Goal: Task Accomplishment & Management: Use online tool/utility

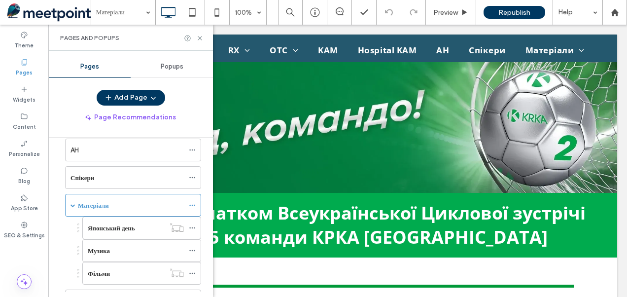
click at [192, 202] on div at bounding box center [313, 148] width 627 height 297
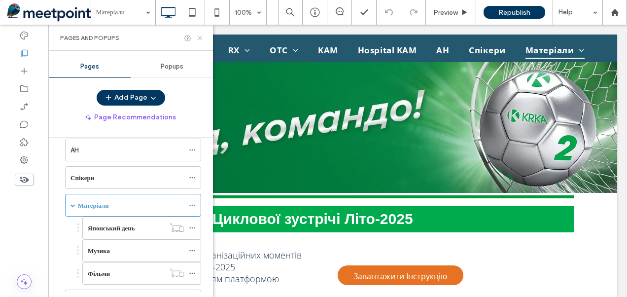
click at [199, 36] on icon at bounding box center [199, 38] width 7 height 7
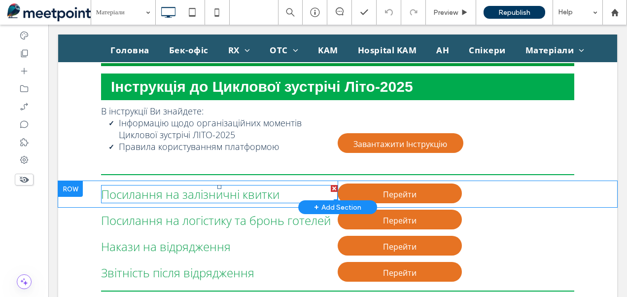
scroll to position [148, 0]
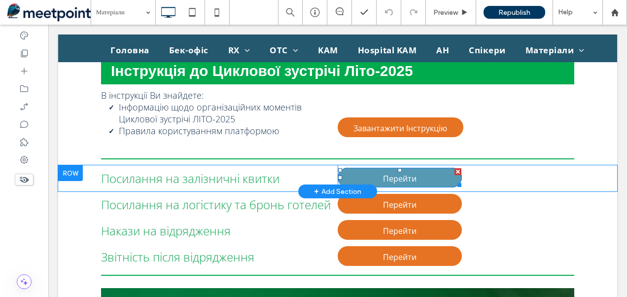
click at [390, 176] on span "Перейти" at bounding box center [400, 178] width 34 height 21
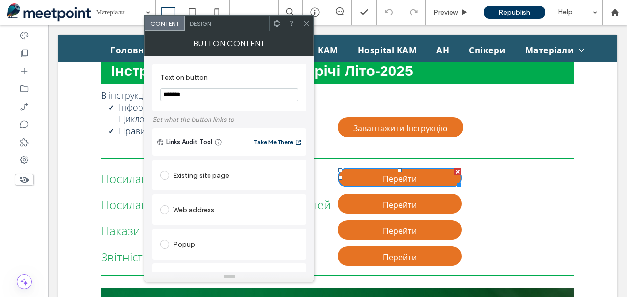
click at [307, 26] on icon at bounding box center [306, 23] width 7 height 7
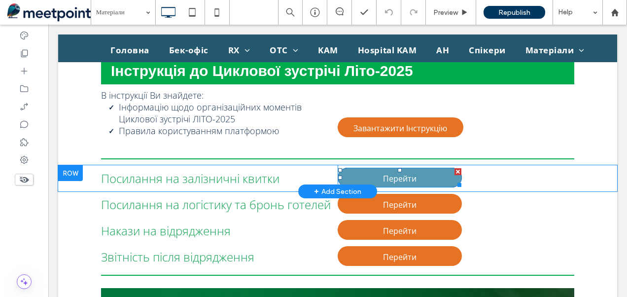
click at [425, 176] on link "Перейти" at bounding box center [400, 178] width 124 height 20
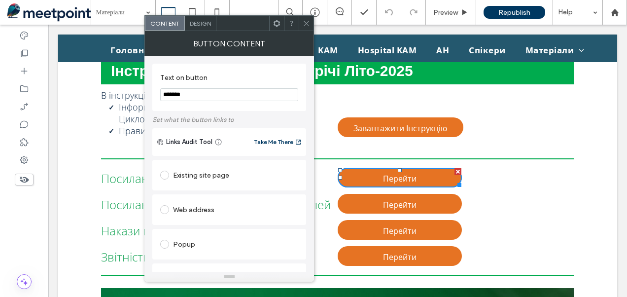
click at [199, 23] on span "Design" at bounding box center [200, 23] width 21 height 7
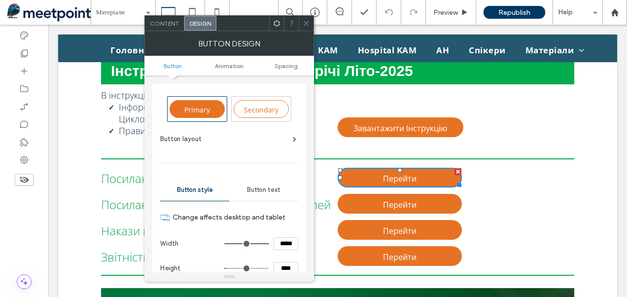
click at [165, 23] on span "Content" at bounding box center [164, 23] width 29 height 7
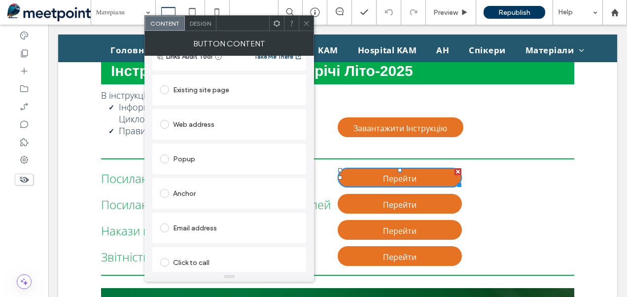
scroll to position [0, 0]
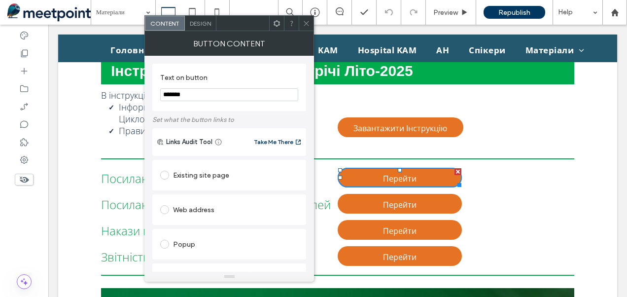
click at [235, 48] on div "Button Content" at bounding box center [230, 43] width 170 height 25
click at [274, 25] on icon at bounding box center [276, 23] width 7 height 7
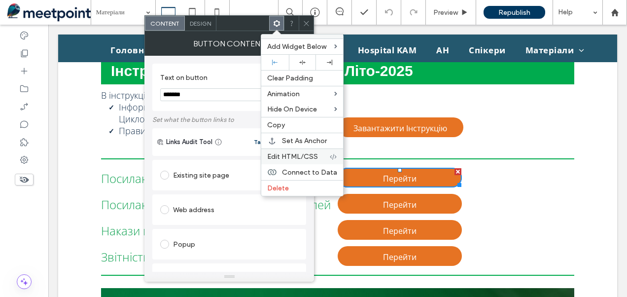
click at [303, 152] on span "Edit HTML/CSS" at bounding box center [292, 156] width 51 height 8
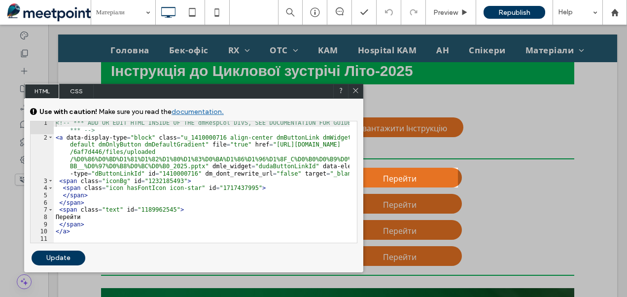
scroll to position [1, 0]
click at [358, 89] on icon at bounding box center [355, 90] width 7 height 7
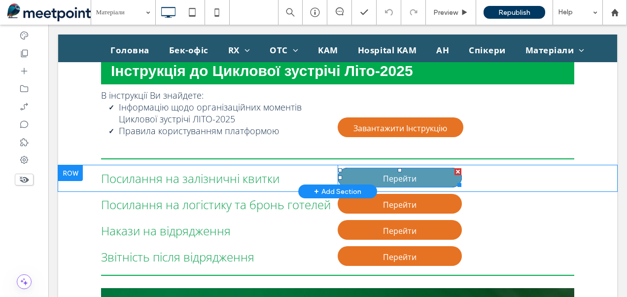
click at [400, 177] on span "Перейти" at bounding box center [400, 178] width 34 height 21
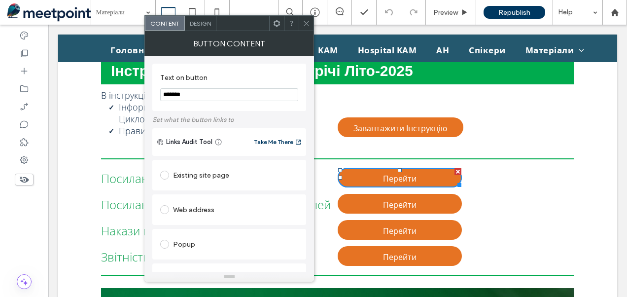
click at [169, 211] on span at bounding box center [164, 209] width 9 height 9
click at [250, 229] on input "url" at bounding box center [229, 228] width 138 height 13
type input "*"
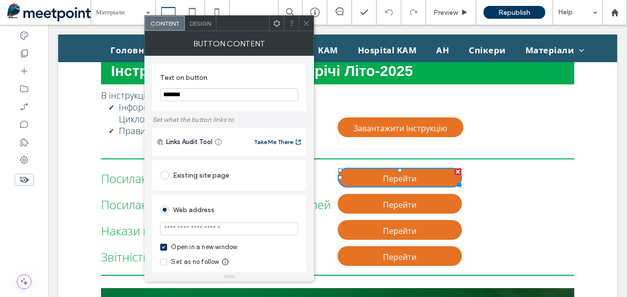
type input "*"
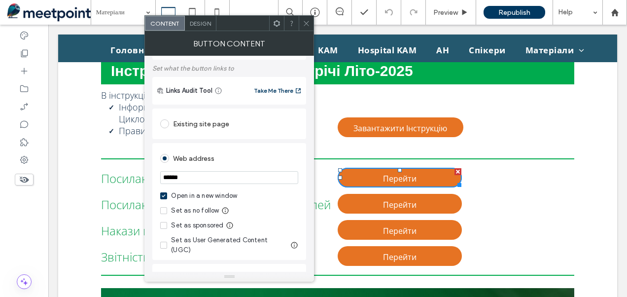
scroll to position [0, 0]
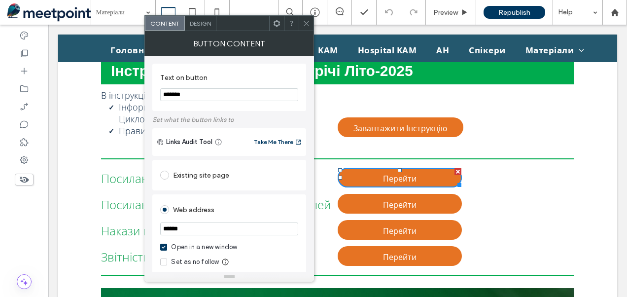
click at [278, 24] on icon at bounding box center [276, 23] width 7 height 7
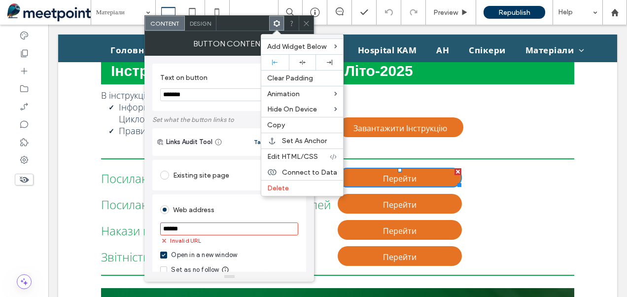
drag, startPoint x: 204, startPoint y: 223, endPoint x: 199, endPoint y: 227, distance: 6.3
click at [204, 226] on input "******" at bounding box center [229, 228] width 138 height 13
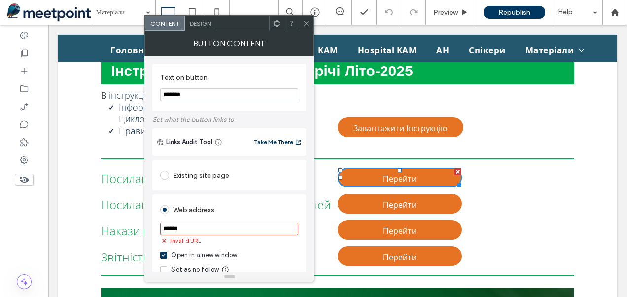
drag, startPoint x: 245, startPoint y: 256, endPoint x: 136, endPoint y: 229, distance: 112.0
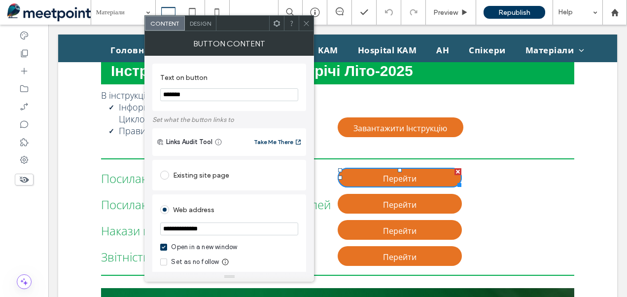
type input "**********"
click at [513, 158] on div at bounding box center [338, 159] width 474 height 12
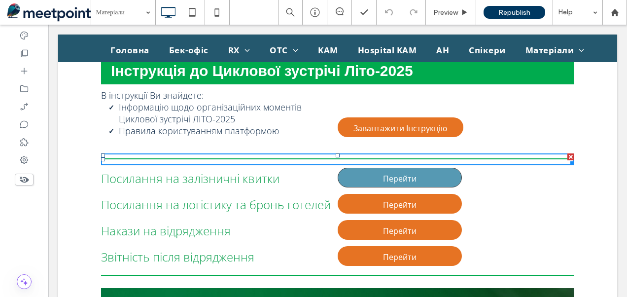
click at [427, 179] on link "Перейти" at bounding box center [400, 178] width 124 height 20
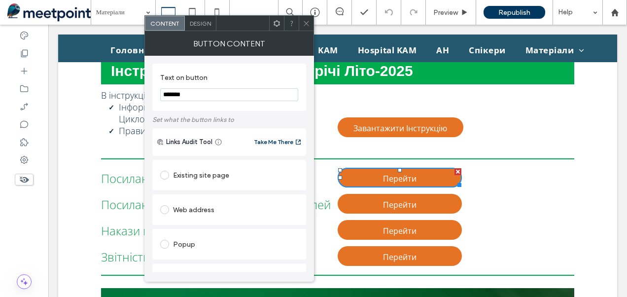
click at [192, 213] on div "Web address" at bounding box center [229, 210] width 138 height 16
click at [209, 230] on input "url" at bounding box center [229, 228] width 138 height 13
click at [243, 230] on input "url" at bounding box center [229, 228] width 138 height 13
click at [237, 230] on input "url" at bounding box center [229, 228] width 138 height 13
drag, startPoint x: 290, startPoint y: 254, endPoint x: 138, endPoint y: 230, distance: 154.3
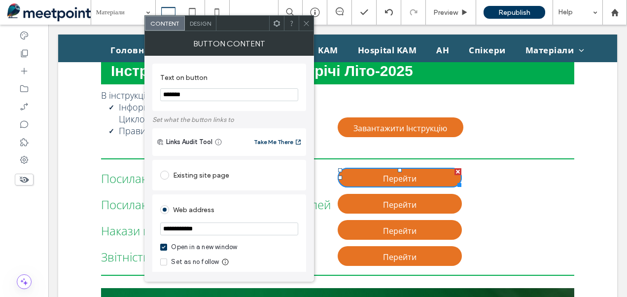
type input "**********"
click at [288, 203] on div "Web address" at bounding box center [229, 210] width 138 height 16
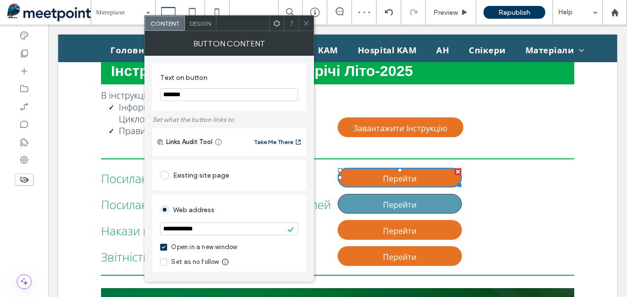
click at [444, 202] on link "Перейти" at bounding box center [400, 204] width 124 height 20
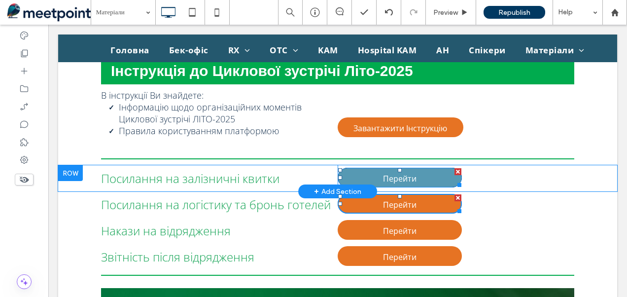
click at [414, 177] on link "Перейти" at bounding box center [400, 178] width 124 height 20
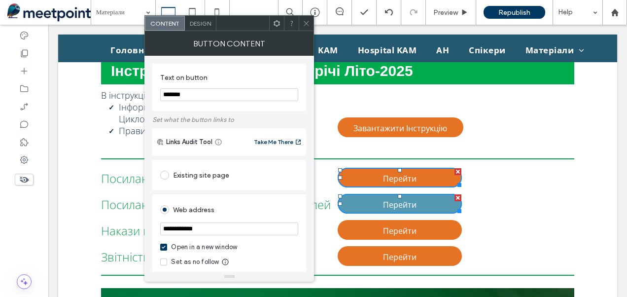
click at [400, 201] on span "Перейти" at bounding box center [400, 204] width 34 height 21
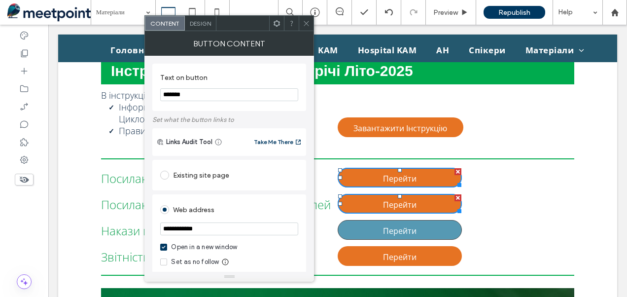
click at [395, 225] on span "Перейти" at bounding box center [400, 230] width 34 height 21
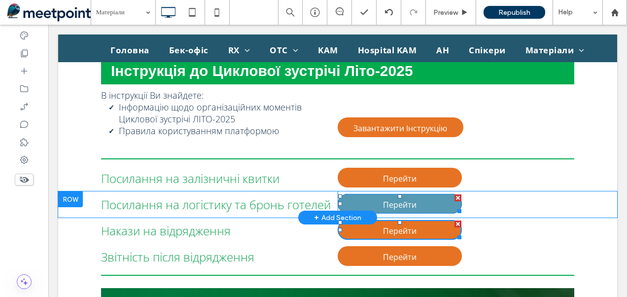
click at [405, 209] on span "Перейти" at bounding box center [400, 204] width 34 height 21
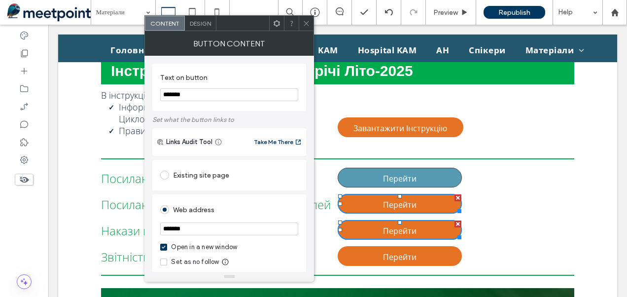
click at [409, 179] on span "Перейти" at bounding box center [400, 178] width 34 height 21
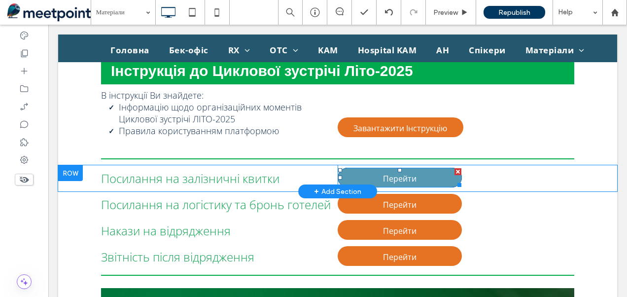
click at [405, 174] on span "Перейти" at bounding box center [400, 178] width 34 height 21
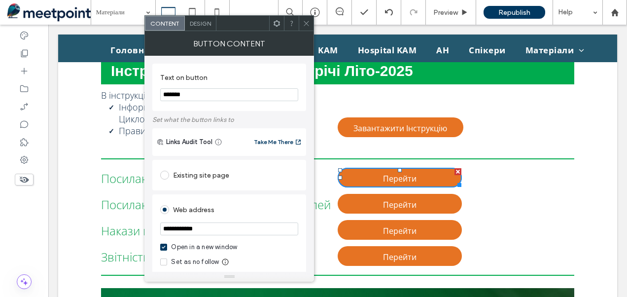
drag, startPoint x: 225, startPoint y: 229, endPoint x: 153, endPoint y: 228, distance: 72.0
click at [153, 228] on div "**********" at bounding box center [229, 252] width 154 height 117
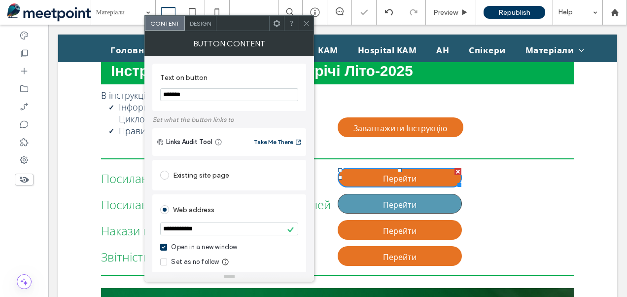
click at [412, 203] on span "Перейти" at bounding box center [400, 204] width 34 height 21
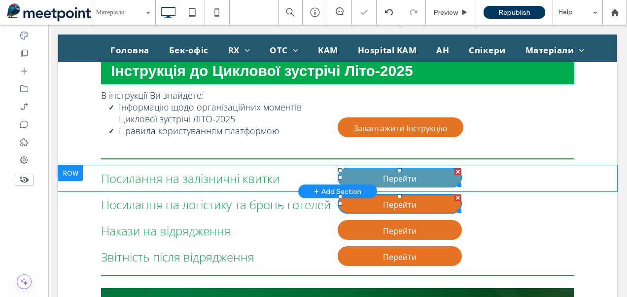
click at [412, 181] on span "Перейти" at bounding box center [400, 178] width 34 height 21
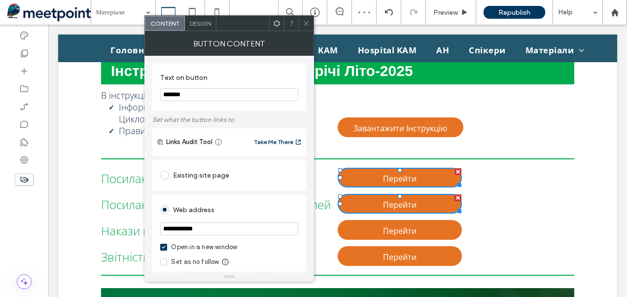
drag, startPoint x: 268, startPoint y: 256, endPoint x: 127, endPoint y: 231, distance: 143.4
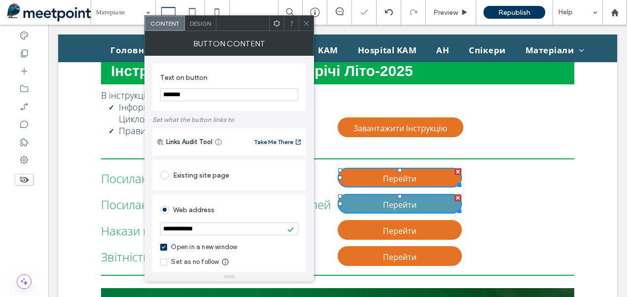
click at [390, 203] on span "Перейти" at bounding box center [400, 204] width 34 height 21
click at [385, 202] on span "Перейти" at bounding box center [400, 204] width 34 height 21
click at [404, 200] on span "Перейти" at bounding box center [400, 204] width 34 height 21
click at [402, 203] on span "Перейти" at bounding box center [400, 204] width 34 height 21
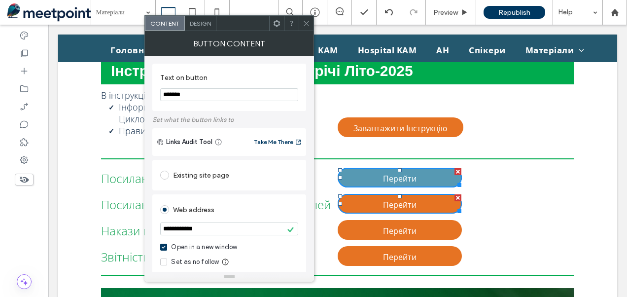
click at [402, 175] on span "Перейти" at bounding box center [400, 178] width 34 height 21
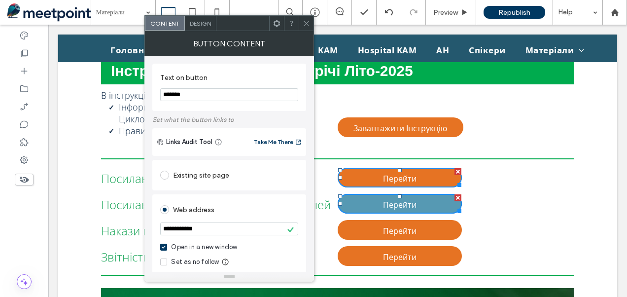
click at [397, 201] on span "Перейти" at bounding box center [400, 204] width 34 height 21
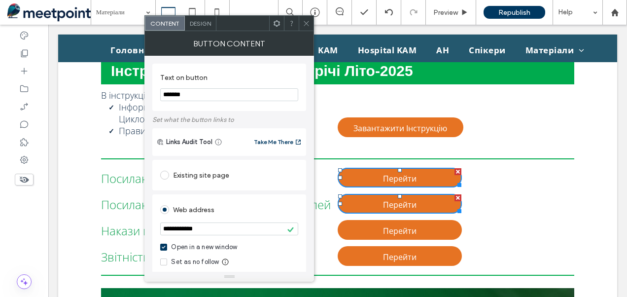
click at [308, 24] on icon at bounding box center [306, 23] width 7 height 7
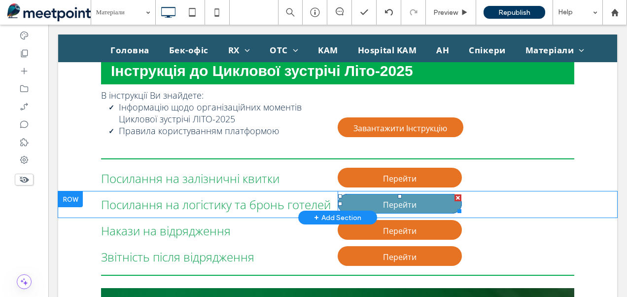
click at [394, 203] on span "Перейти" at bounding box center [400, 204] width 34 height 21
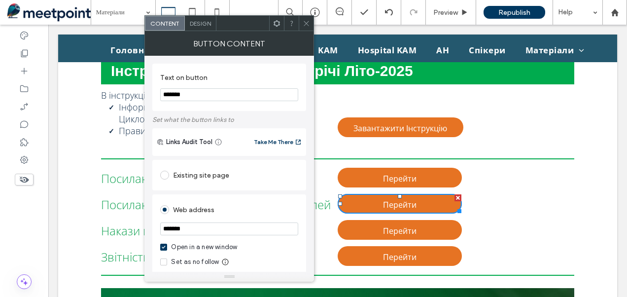
drag, startPoint x: 252, startPoint y: 256, endPoint x: 128, endPoint y: 227, distance: 127.1
paste input "*****"
type input "**********"
click at [502, 182] on div "Перейти Click To Paste" at bounding box center [456, 178] width 237 height 26
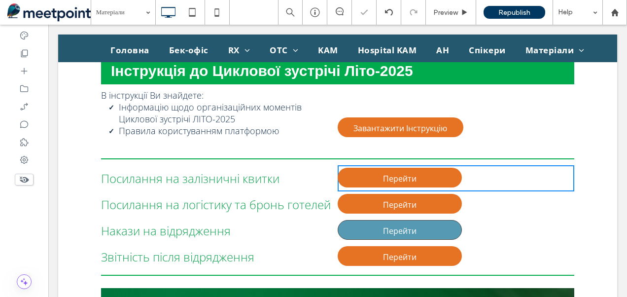
click at [405, 231] on span "Перейти" at bounding box center [400, 230] width 34 height 21
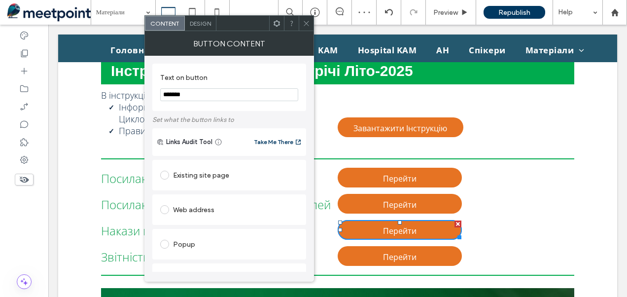
click at [212, 207] on div "Web address" at bounding box center [229, 210] width 138 height 16
click at [242, 229] on input "url" at bounding box center [229, 228] width 138 height 13
drag, startPoint x: 308, startPoint y: 254, endPoint x: 102, endPoint y: 225, distance: 208.1
paste input "**********"
type input "**********"
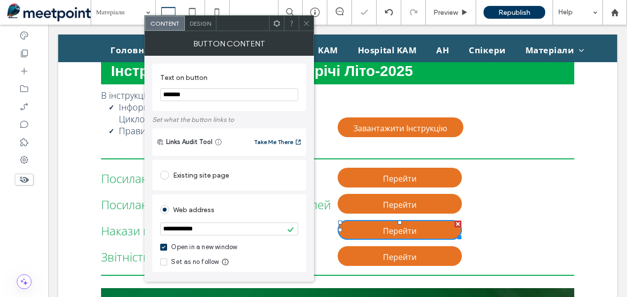
click at [505, 229] on div "Перейти Click To Paste" at bounding box center [456, 231] width 237 height 26
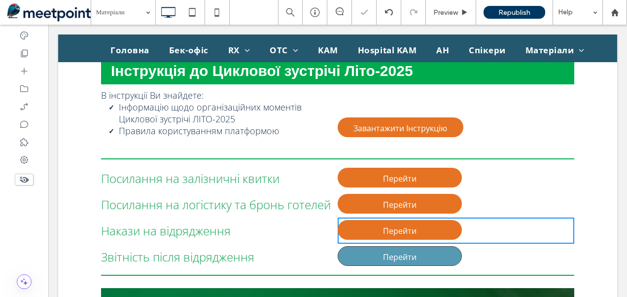
click at [404, 257] on span "Перейти" at bounding box center [400, 257] width 34 height 21
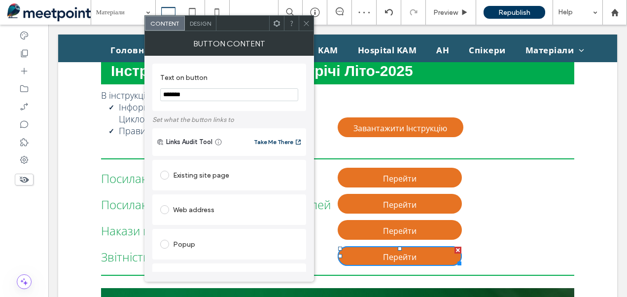
click at [220, 210] on div "Web address" at bounding box center [229, 210] width 138 height 16
click at [226, 230] on input "url" at bounding box center [229, 228] width 138 height 13
paste input "**********"
type input "**********"
click at [506, 255] on div "Перейти Click To Paste" at bounding box center [456, 257] width 237 height 26
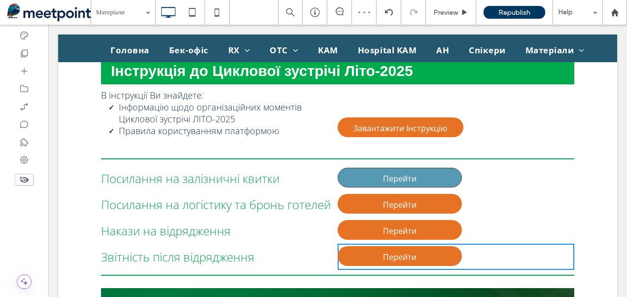
click at [383, 174] on span "Перейти" at bounding box center [400, 178] width 34 height 21
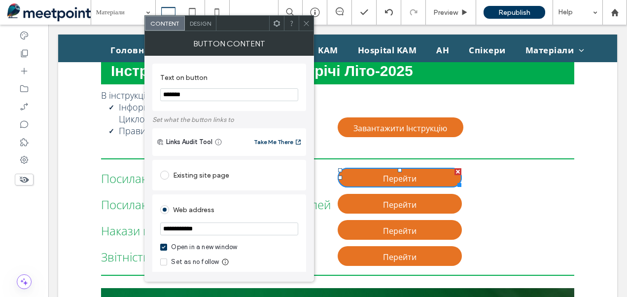
click at [277, 27] on span at bounding box center [276, 23] width 7 height 15
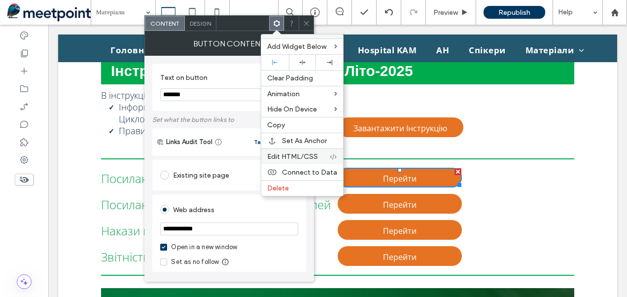
click at [284, 152] on span "Edit HTML/CSS" at bounding box center [292, 156] width 51 height 8
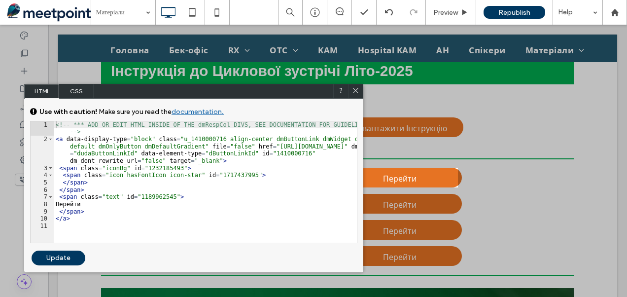
click at [355, 90] on use at bounding box center [355, 90] width 5 height 5
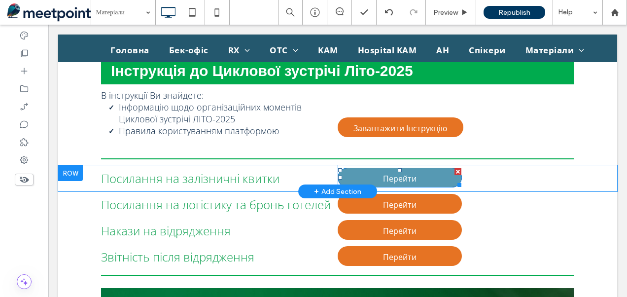
click at [423, 180] on link "Перейти" at bounding box center [400, 178] width 124 height 20
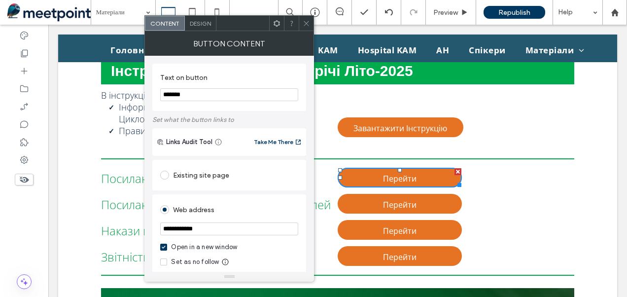
click at [281, 27] on div at bounding box center [276, 23] width 15 height 15
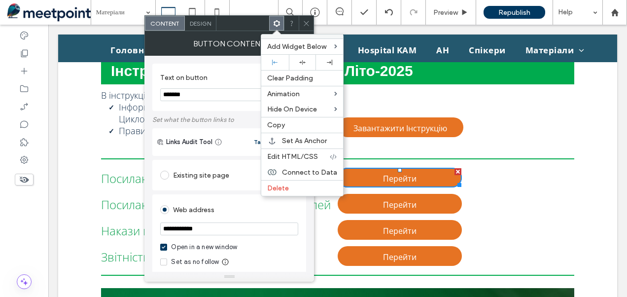
click at [292, 152] on span "Edit HTML/CSS" at bounding box center [292, 156] width 51 height 8
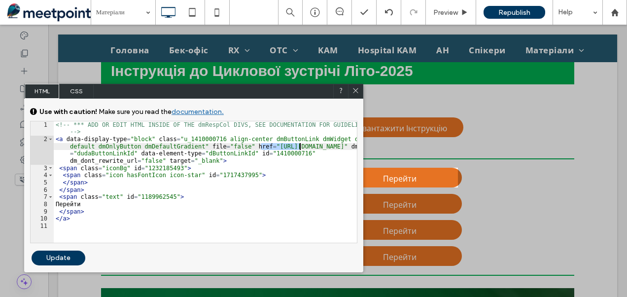
drag, startPoint x: 260, startPoint y: 146, endPoint x: 299, endPoint y: 146, distance: 39.0
click at [299, 146] on div "<!-- *** ADD OR EDIT HTML INSIDE OF THE dmRespCol DIVS, SEE DOCUMENTATION FOR G…" at bounding box center [206, 192] width 304 height 143
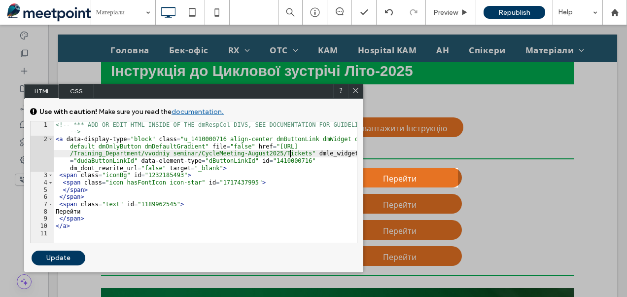
click at [66, 254] on div "Update" at bounding box center [59, 258] width 54 height 15
click at [62, 256] on div "Update" at bounding box center [59, 258] width 54 height 15
drag, startPoint x: 62, startPoint y: 256, endPoint x: 50, endPoint y: 256, distance: 11.4
click at [50, 256] on div "Update" at bounding box center [59, 258] width 54 height 15
click at [64, 256] on div "Update" at bounding box center [59, 258] width 54 height 15
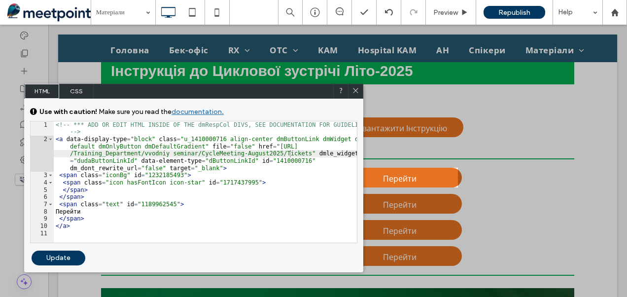
click at [356, 89] on icon at bounding box center [355, 90] width 7 height 7
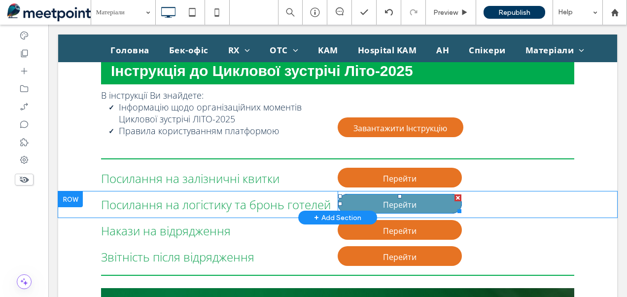
click at [398, 201] on span "Перейти" at bounding box center [400, 204] width 34 height 21
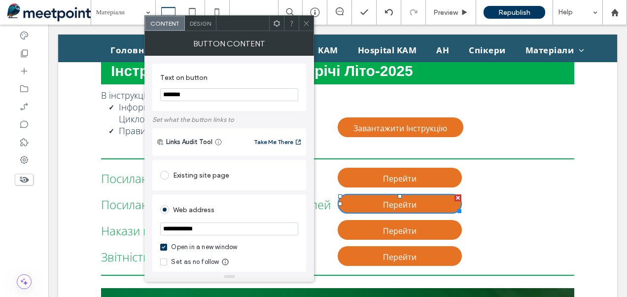
click at [277, 21] on icon at bounding box center [276, 23] width 7 height 7
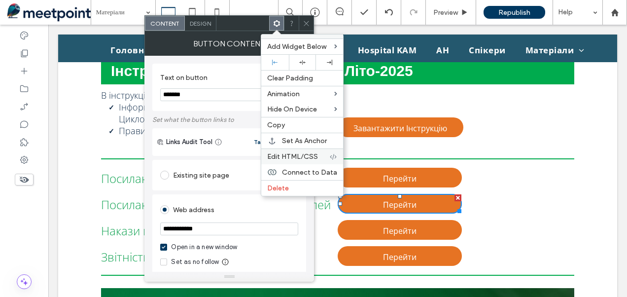
click at [295, 154] on span "Edit HTML/CSS" at bounding box center [292, 156] width 51 height 8
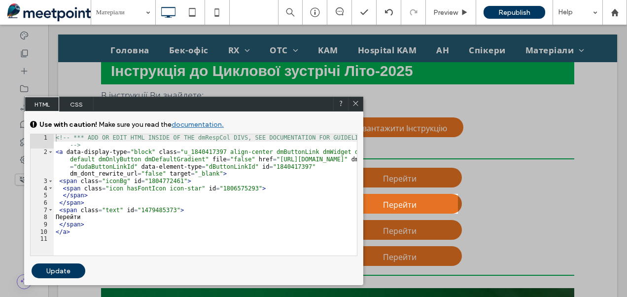
click at [357, 102] on icon at bounding box center [355, 103] width 7 height 7
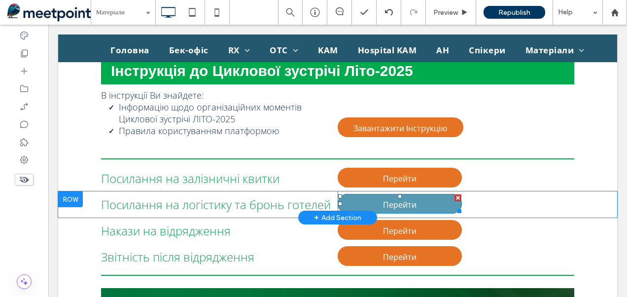
click at [407, 199] on span "Перейти" at bounding box center [400, 204] width 34 height 21
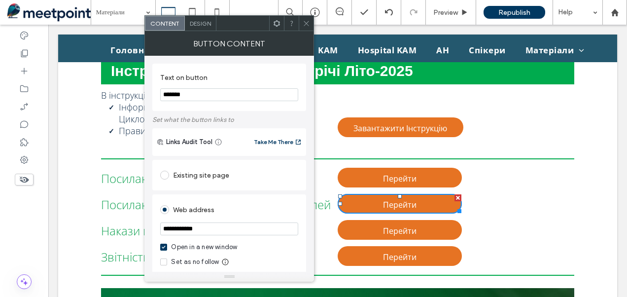
click at [277, 21] on icon at bounding box center [276, 23] width 7 height 7
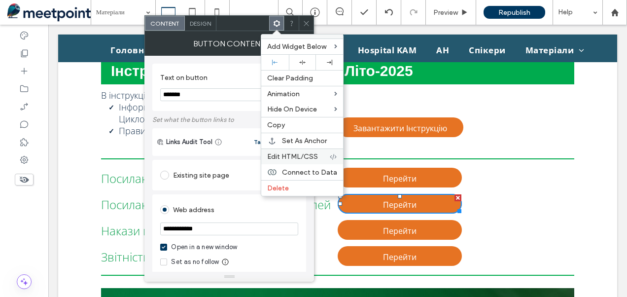
click at [301, 153] on span "Edit HTML/CSS" at bounding box center [292, 156] width 51 height 8
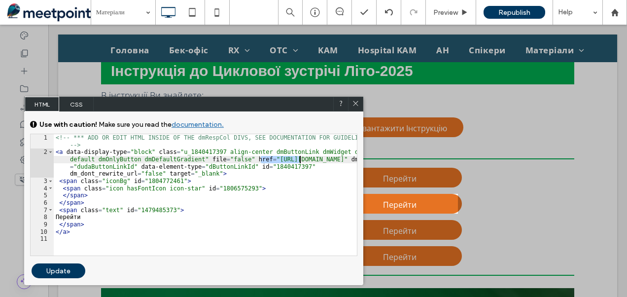
drag, startPoint x: 261, startPoint y: 159, endPoint x: 299, endPoint y: 160, distance: 38.0
click at [299, 160] on div "<!-- *** ADD OR EDIT HTML INSIDE OF THE dmRespCol DIVS, SEE DOCUMENTATION FOR G…" at bounding box center [206, 205] width 304 height 143
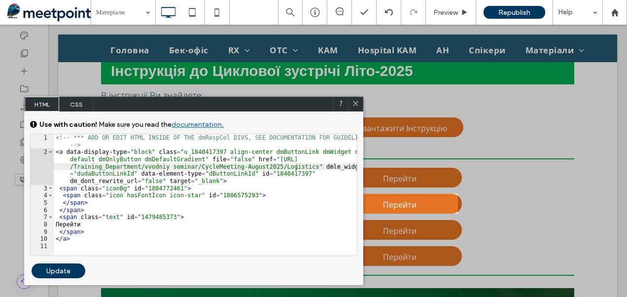
click at [66, 268] on div "Update" at bounding box center [59, 270] width 54 height 15
click at [61, 270] on div "Update" at bounding box center [59, 270] width 54 height 15
click at [233, 219] on div "<!-- *** ADD OR EDIT HTML INSIDE OF THE dmRespCol DIVS, SEE DOCUMENTATION FOR G…" at bounding box center [206, 205] width 304 height 143
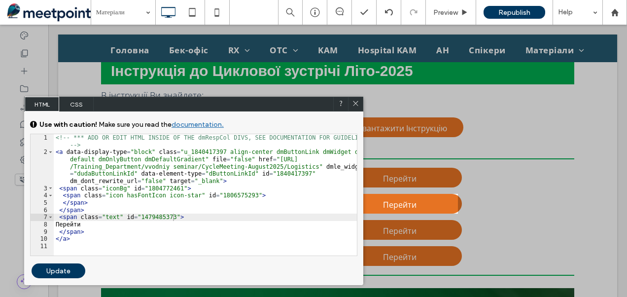
click at [67, 273] on div "Update" at bounding box center [59, 270] width 54 height 15
click at [356, 103] on icon at bounding box center [355, 103] width 7 height 7
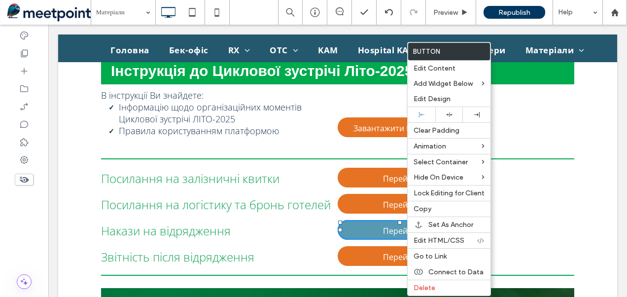
click at [379, 228] on link "Перейти" at bounding box center [400, 230] width 124 height 20
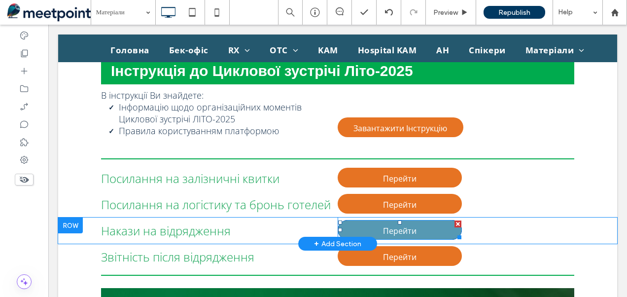
click at [407, 227] on span "Перейти" at bounding box center [400, 230] width 34 height 21
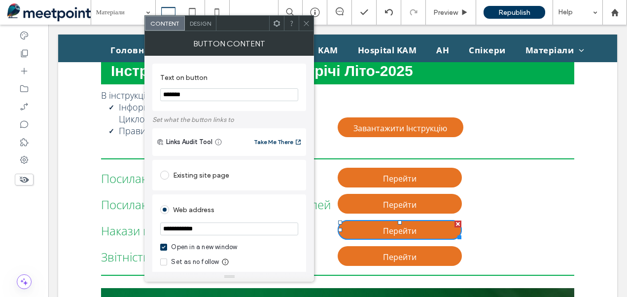
click at [278, 23] on icon at bounding box center [276, 23] width 7 height 7
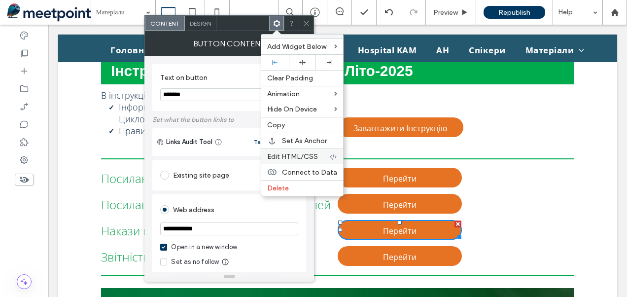
click at [298, 152] on span "Edit HTML/CSS" at bounding box center [292, 156] width 51 height 8
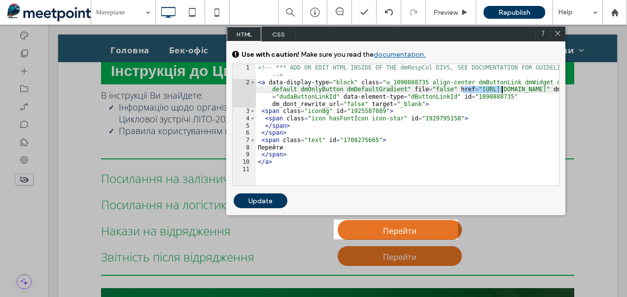
drag, startPoint x: 462, startPoint y: 89, endPoint x: 501, endPoint y: 90, distance: 39.0
click at [501, 90] on div "<!-- *** ADD OR EDIT HTML INSIDE OF THE dmRespCol DIVS, SEE DOCUMENTATION FOR G…" at bounding box center [408, 135] width 304 height 143
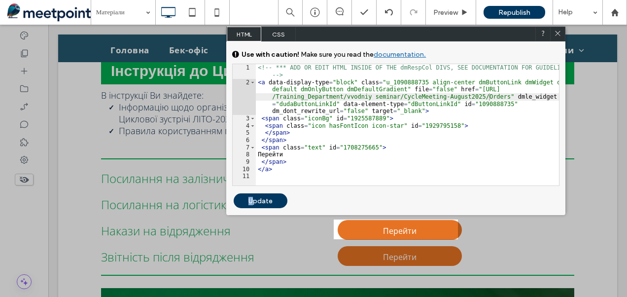
click at [252, 197] on div "Update" at bounding box center [261, 200] width 54 height 15
click at [257, 199] on div "Update" at bounding box center [261, 200] width 54 height 15
click at [301, 153] on div "<!-- *** ADD OR EDIT HTML INSIDE OF THE dmRespCol DIVS, SEE DOCUMENTATION FOR G…" at bounding box center [408, 135] width 304 height 143
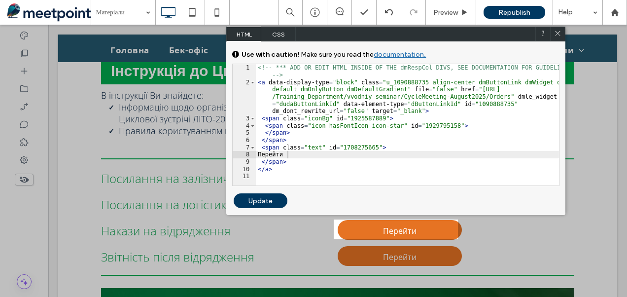
click at [265, 197] on div "Update" at bounding box center [261, 200] width 54 height 15
click at [261, 198] on div "Update" at bounding box center [261, 200] width 54 height 15
click at [282, 172] on div "<!-- *** ADD OR EDIT HTML INSIDE OF THE dmRespCol DIVS, SEE DOCUMENTATION FOR G…" at bounding box center [408, 135] width 304 height 143
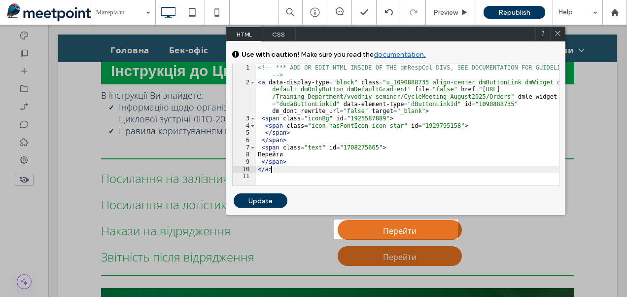
click at [559, 33] on use at bounding box center [558, 33] width 5 height 5
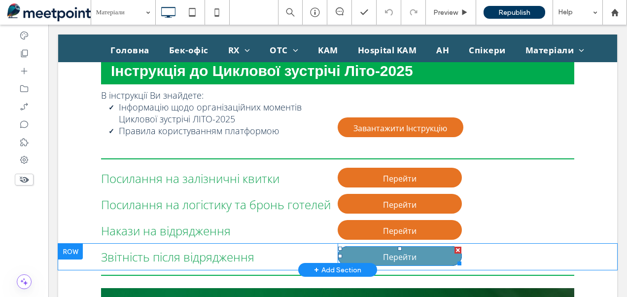
click at [401, 254] on span "Перейти" at bounding box center [400, 257] width 34 height 21
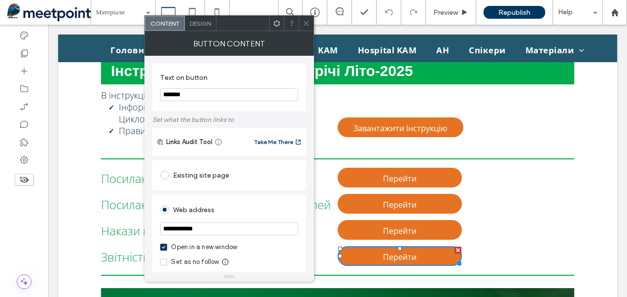
click at [276, 25] on use at bounding box center [277, 23] width 6 height 6
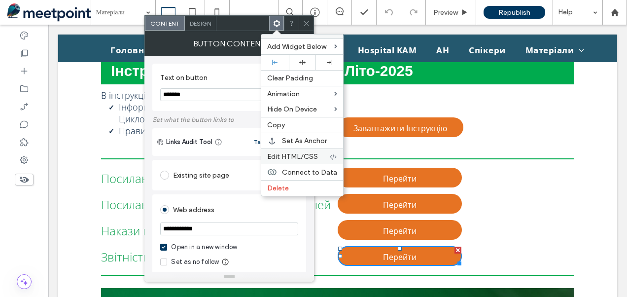
click at [283, 152] on span "Edit HTML/CSS" at bounding box center [292, 156] width 51 height 8
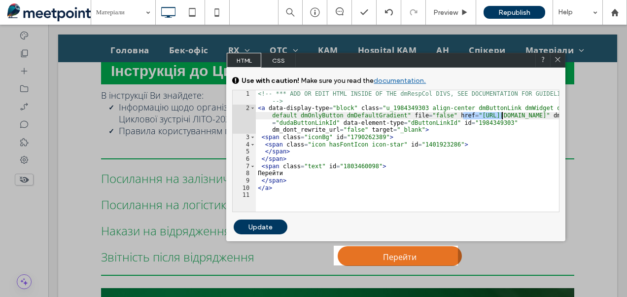
drag, startPoint x: 463, startPoint y: 116, endPoint x: 501, endPoint y: 115, distance: 38.0
click at [501, 115] on div "<!-- *** ADD OR EDIT HTML INSIDE OF THE dmRespCol DIVS, SEE DOCUMENTATION FOR G…" at bounding box center [408, 161] width 304 height 143
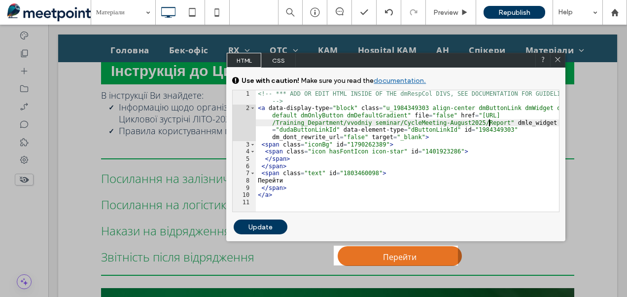
click at [266, 227] on div "Update" at bounding box center [261, 226] width 54 height 15
click at [295, 188] on div "<!-- *** ADD OR EDIT HTML INSIDE OF THE dmRespCol DIVS, SEE DOCUMENTATION FOR G…" at bounding box center [408, 161] width 304 height 143
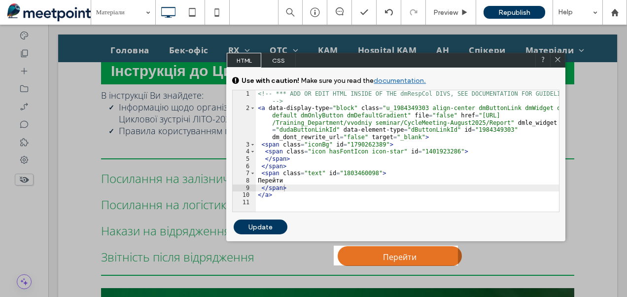
click at [259, 225] on div "Update" at bounding box center [261, 226] width 54 height 15
click at [559, 58] on use at bounding box center [558, 59] width 5 height 5
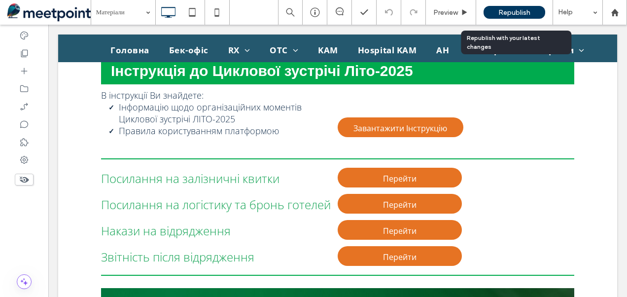
click at [513, 11] on span "Republish" at bounding box center [515, 12] width 32 height 8
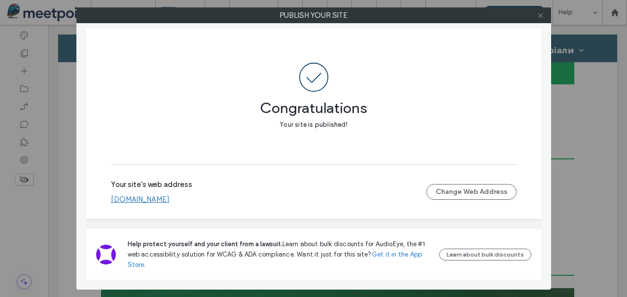
click at [542, 16] on icon at bounding box center [540, 15] width 7 height 7
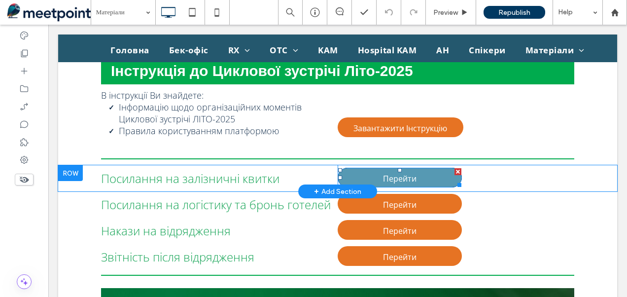
click at [393, 177] on span "Перейти" at bounding box center [400, 178] width 34 height 21
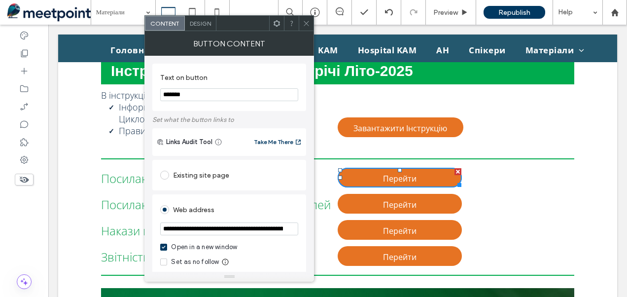
click at [308, 24] on icon at bounding box center [306, 23] width 7 height 7
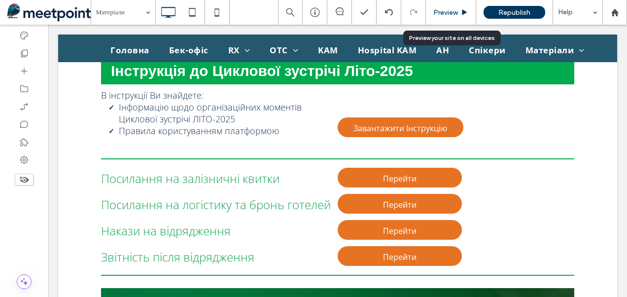
click at [450, 11] on span "Preview" at bounding box center [446, 12] width 25 height 8
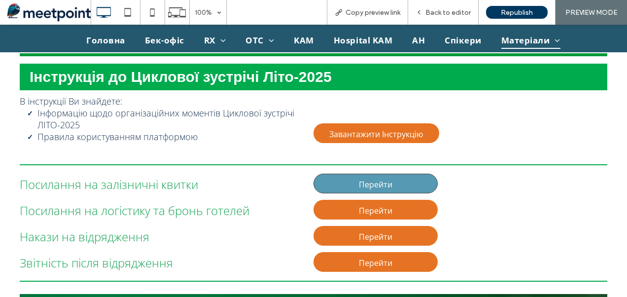
click at [372, 181] on span "Перейти" at bounding box center [376, 184] width 34 height 21
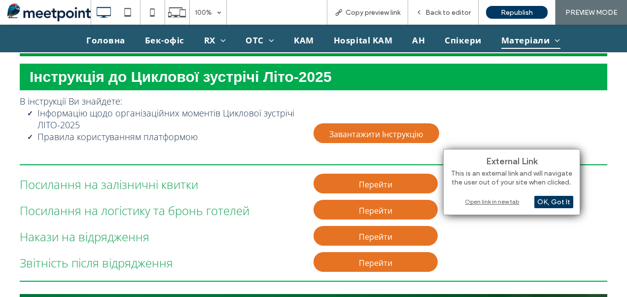
click at [504, 200] on div "Open link in new tab" at bounding box center [511, 201] width 123 height 10
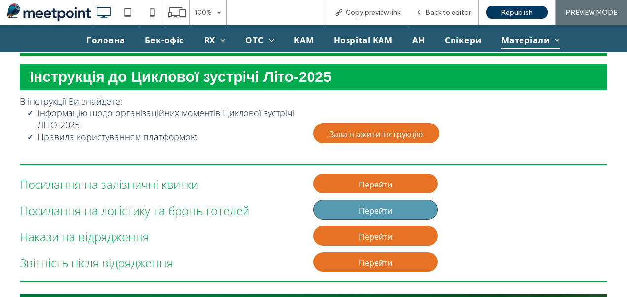
click at [367, 212] on span "Перейти" at bounding box center [376, 210] width 34 height 21
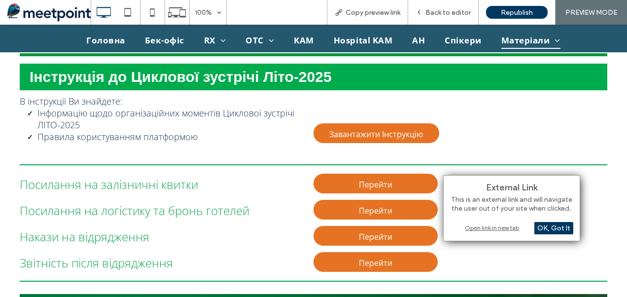
click at [474, 228] on div "Open link in new tab" at bounding box center [511, 227] width 123 height 10
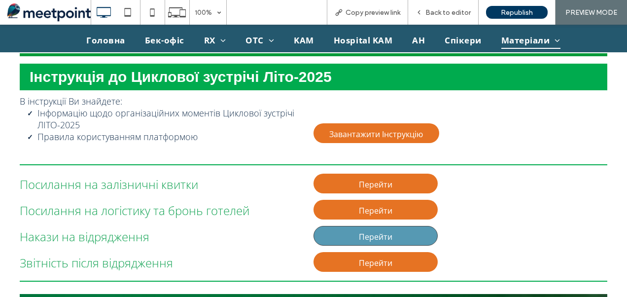
click at [373, 236] on span "Перейти" at bounding box center [376, 236] width 34 height 21
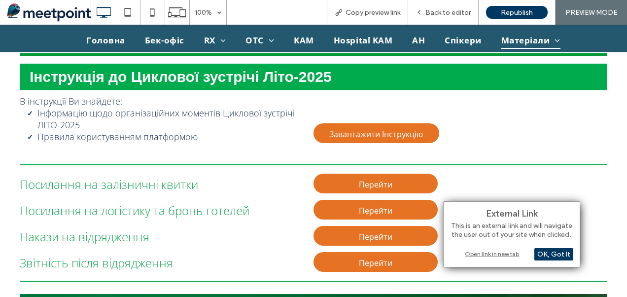
click at [501, 253] on div "Open link in new tab" at bounding box center [511, 254] width 123 height 10
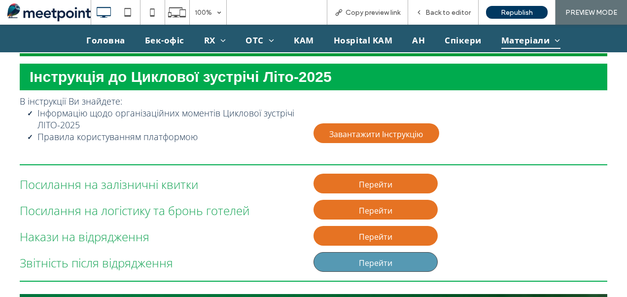
click at [369, 265] on span "Перейти" at bounding box center [376, 263] width 34 height 21
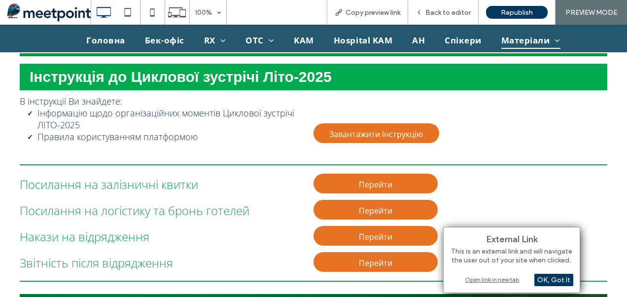
click at [489, 278] on div "Open link in new tab" at bounding box center [511, 279] width 123 height 10
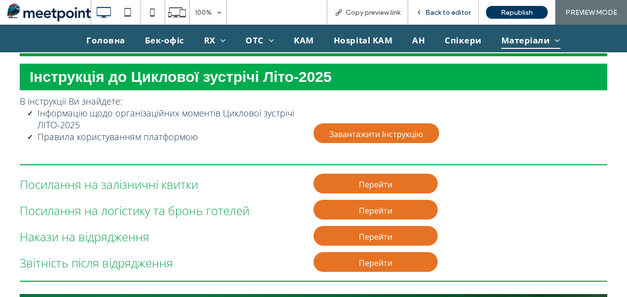
click at [447, 14] on span "Back to editor" at bounding box center [448, 12] width 45 height 8
